Goal: Check status: Check status

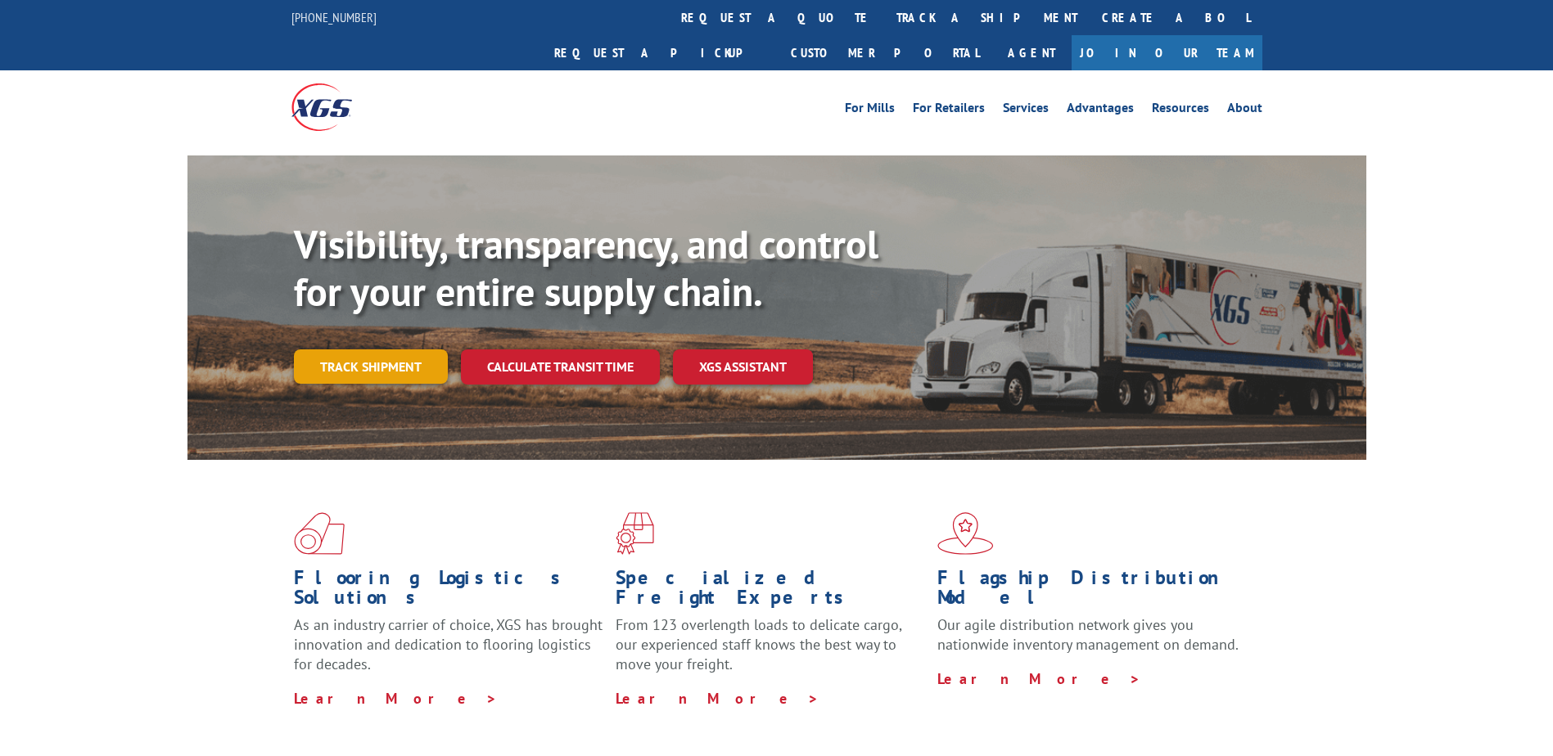
click at [348, 349] on link "Track shipment" at bounding box center [371, 366] width 154 height 34
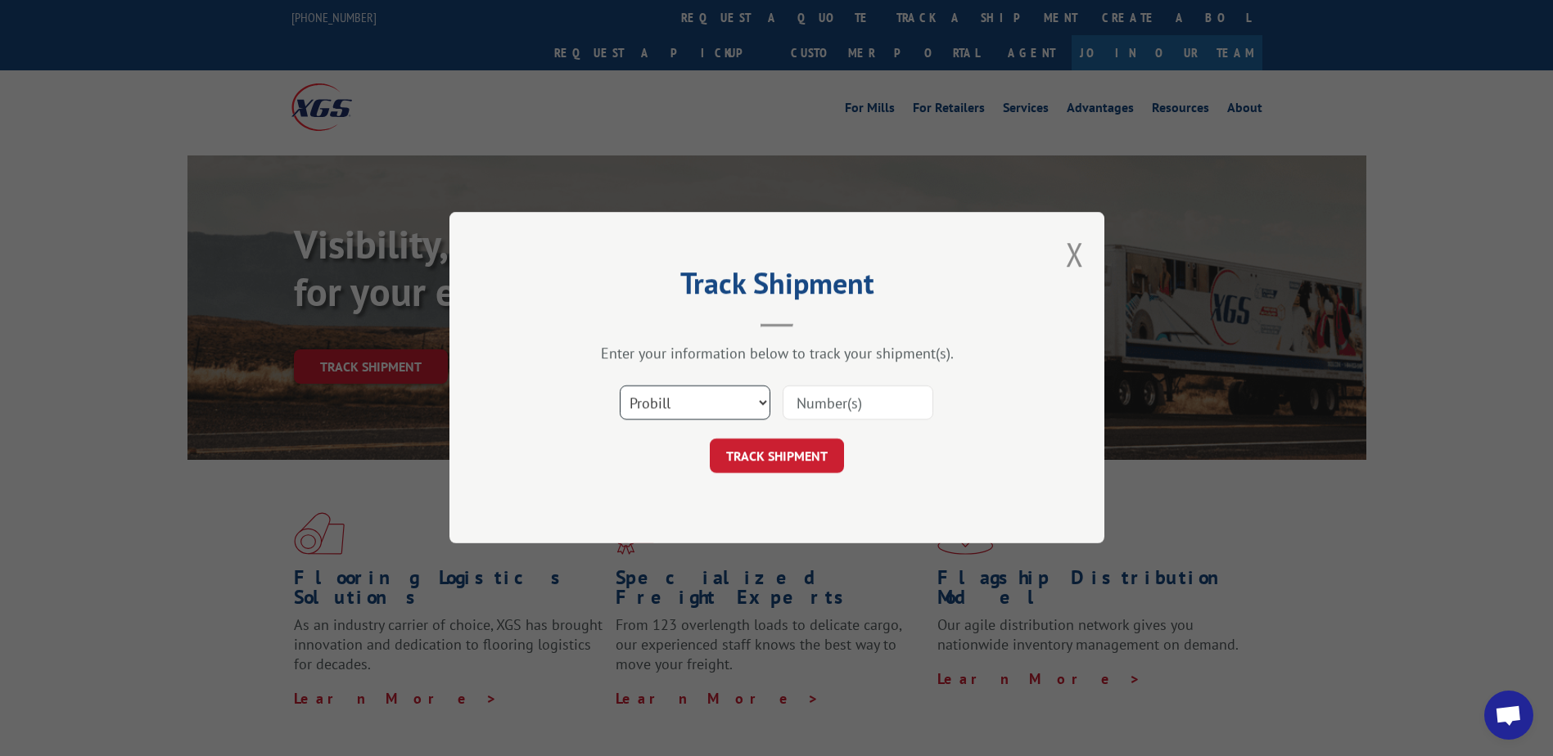
click at [674, 419] on select "Select category... Probill BOL PO" at bounding box center [695, 403] width 151 height 34
select select "bol"
click at [620, 386] on select "Select category... Probill BOL PO" at bounding box center [695, 403] width 151 height 34
click at [811, 394] on input at bounding box center [857, 403] width 151 height 34
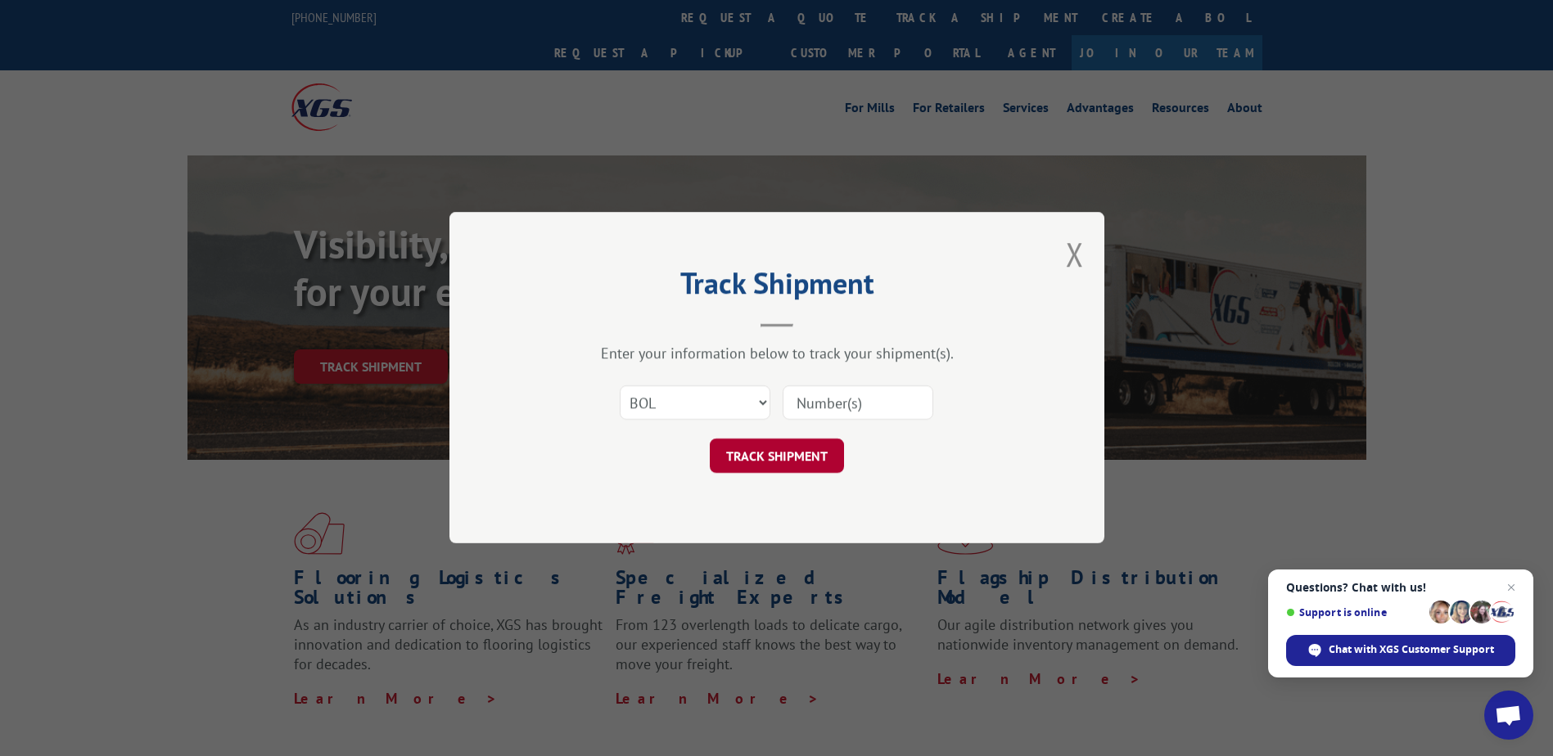
paste input "RFG002810224"
type input "RFG002810224"
click at [766, 447] on button "TRACK SHIPMENT" at bounding box center [777, 457] width 134 height 34
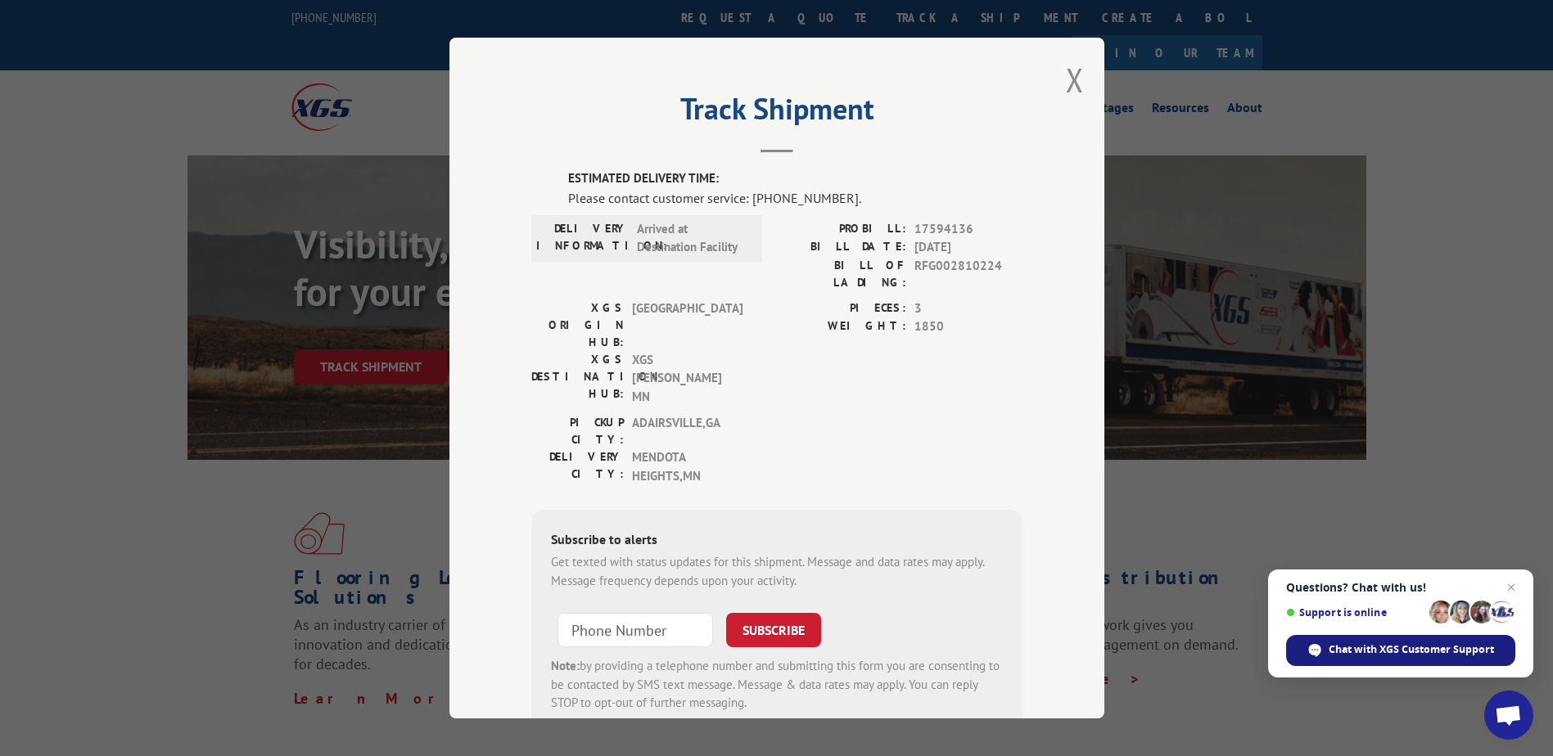
click at [1352, 649] on span "Chat with XGS Customer Support" at bounding box center [1410, 649] width 165 height 15
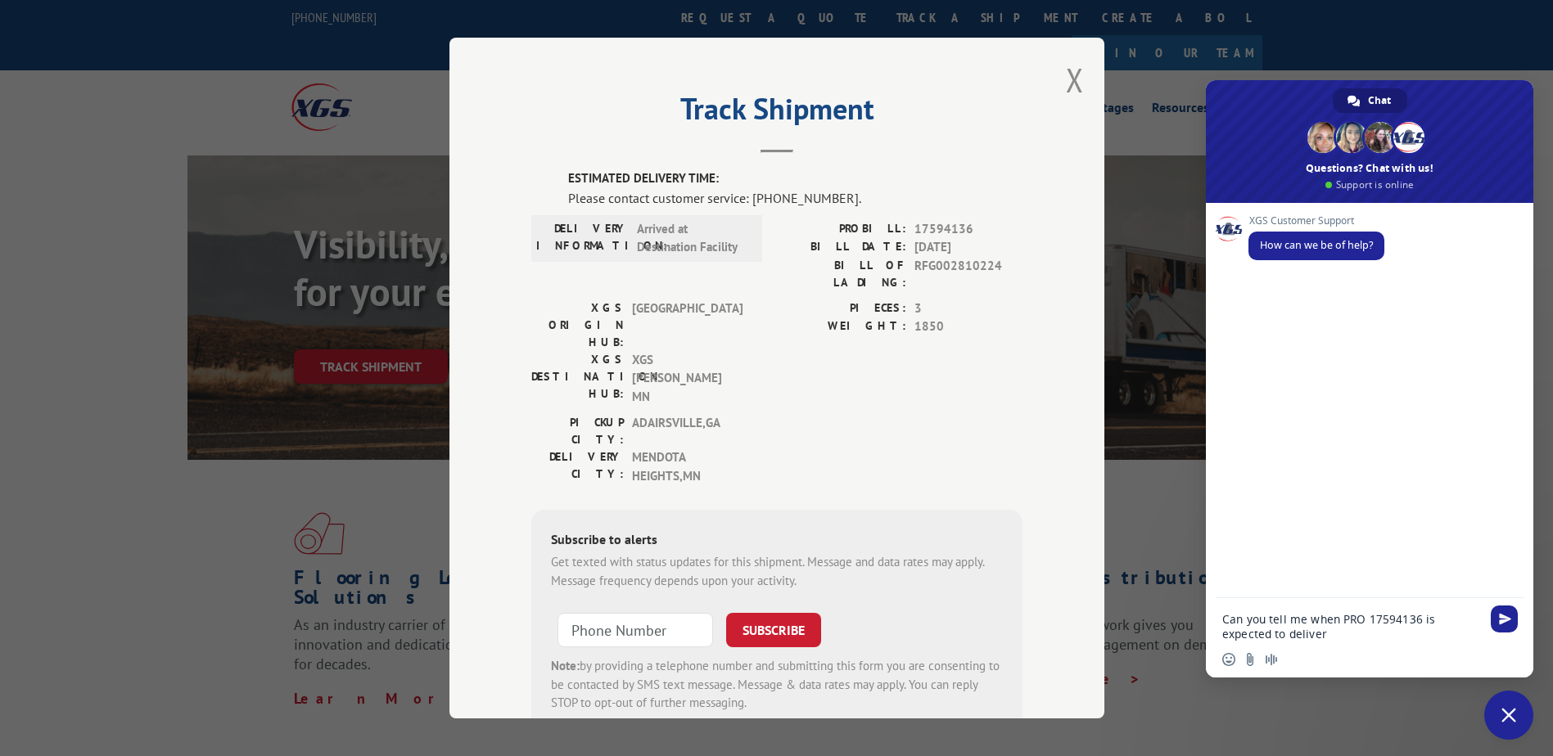
type textarea "Can you tell me when PRO 17594136 is expected to deliver?"
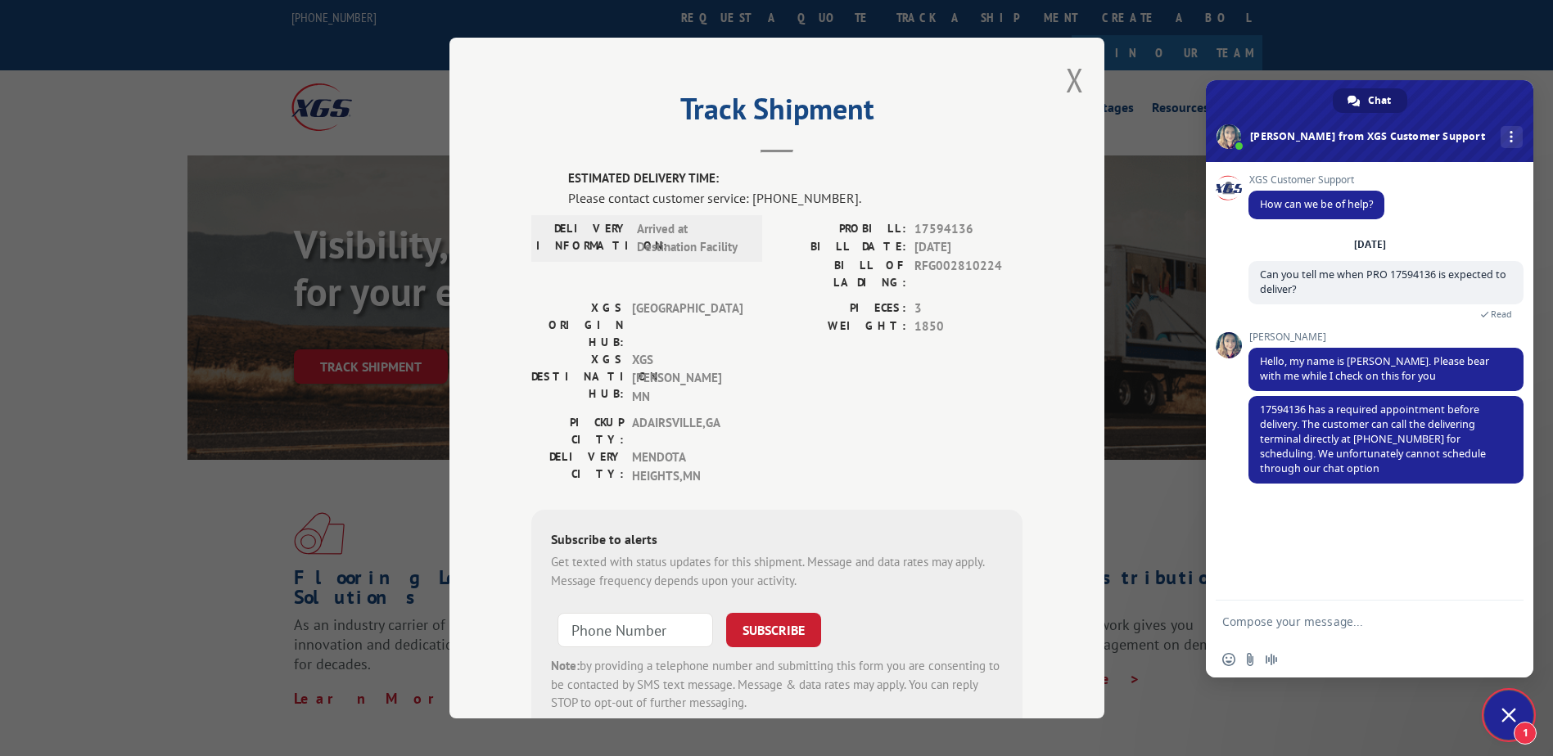
click at [1231, 620] on textarea "Compose your message..." at bounding box center [1351, 622] width 259 height 15
type textarea "thank you, I will call the # above."
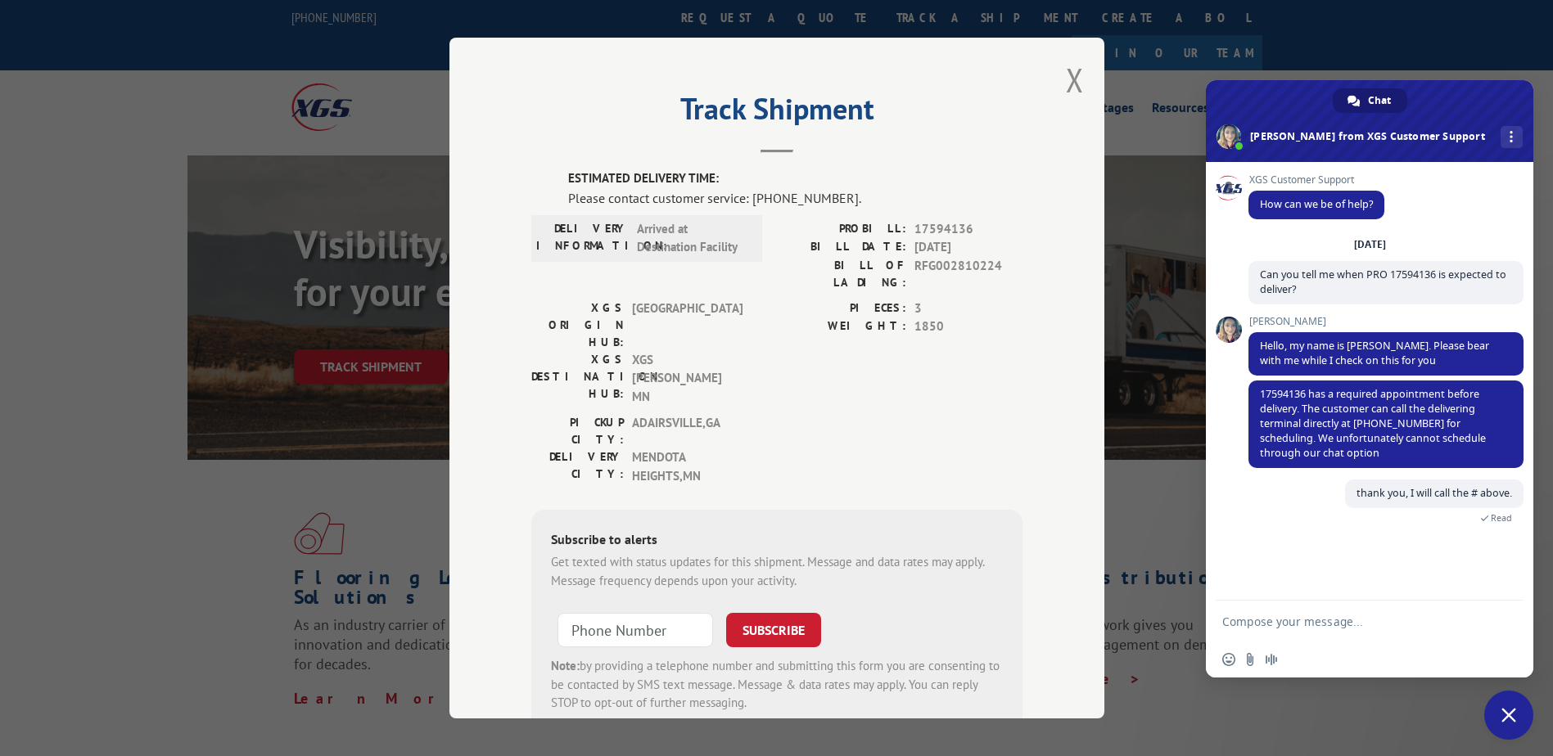
click at [1501, 719] on span "Close chat" at bounding box center [1508, 715] width 15 height 15
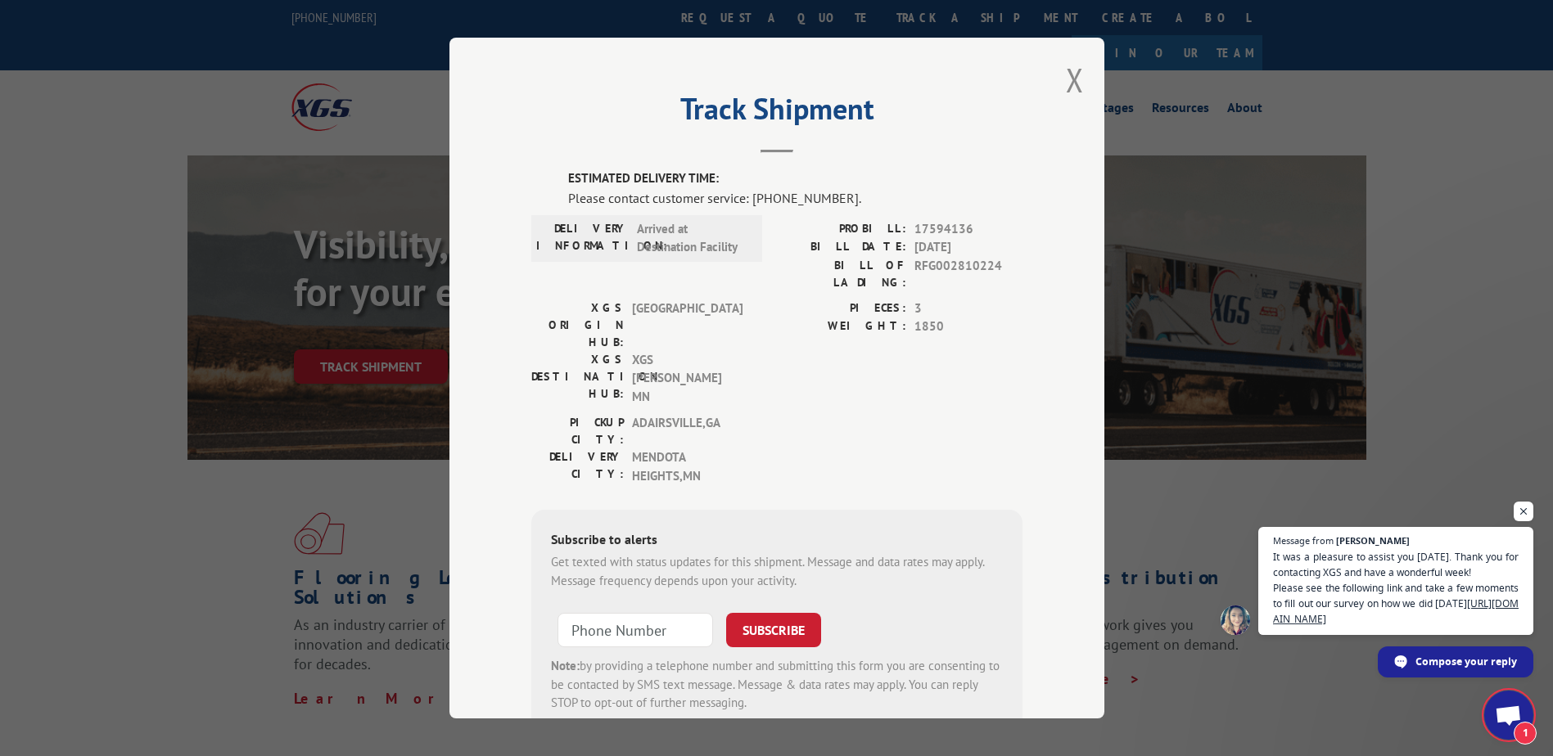
scroll to position [89, 0]
click at [1530, 521] on span "Open chat" at bounding box center [1523, 512] width 20 height 20
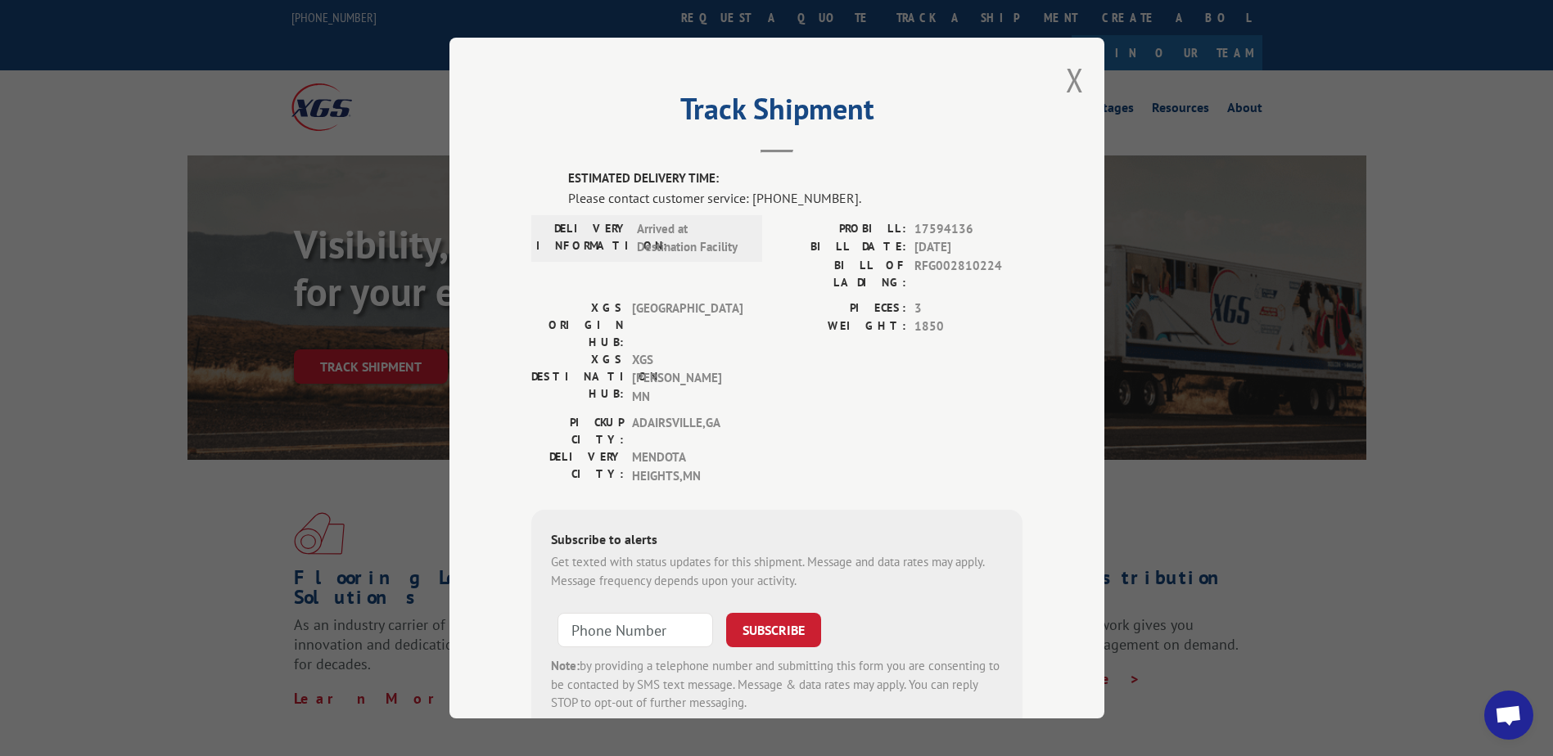
scroll to position [57, 0]
click at [1071, 90] on button "Close modal" at bounding box center [1075, 79] width 18 height 43
